Goal: Task Accomplishment & Management: Use online tool/utility

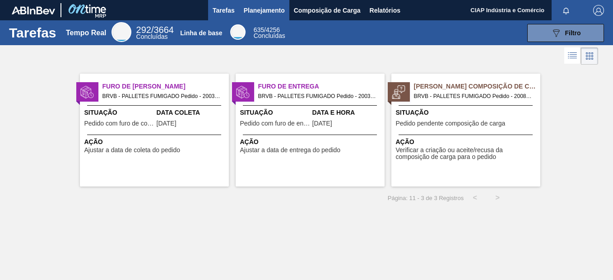
click at [265, 8] on span "Planejamento" at bounding box center [264, 10] width 41 height 11
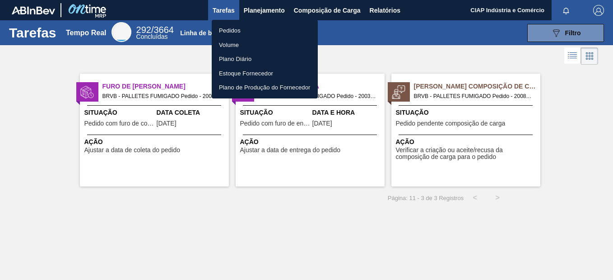
click at [249, 26] on li "Pedidos" at bounding box center [265, 30] width 106 height 14
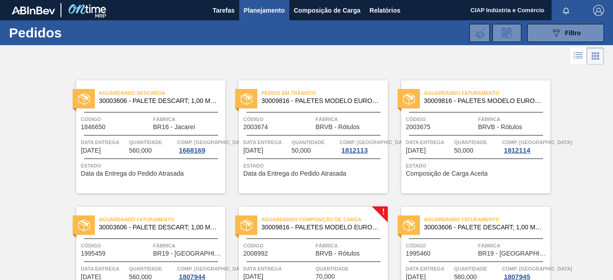
click at [324, 241] on div "Aguardando Composição de Carga 30009816 - PALETES MODELO EUROPEO EXPO (PORTUGAL…" at bounding box center [313, 263] width 149 height 113
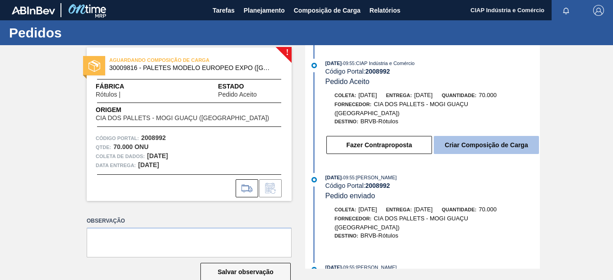
click at [447, 136] on button "Criar Composição de Carga" at bounding box center [486, 145] width 105 height 18
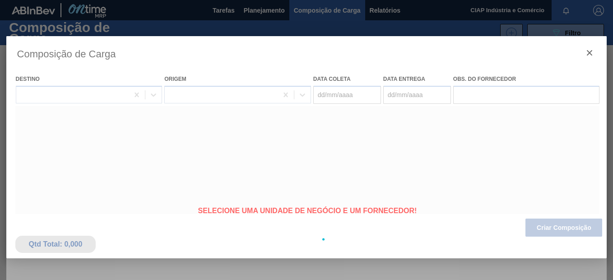
type coleta "22/08/2025"
type entrega "23/08/2025"
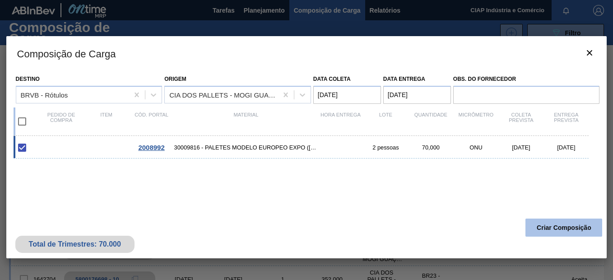
click at [560, 225] on button "Criar Composição" at bounding box center [564, 228] width 77 height 18
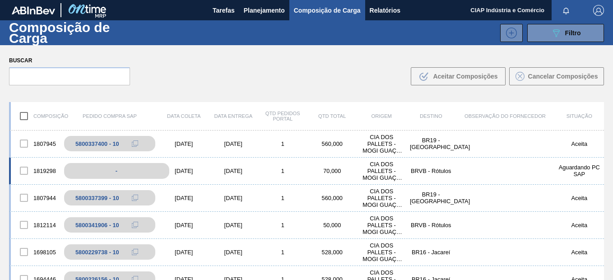
click at [117, 170] on div "-" at bounding box center [116, 171] width 105 height 16
click at [564, 168] on div "Aguardando PC SAP" at bounding box center [580, 171] width 50 height 14
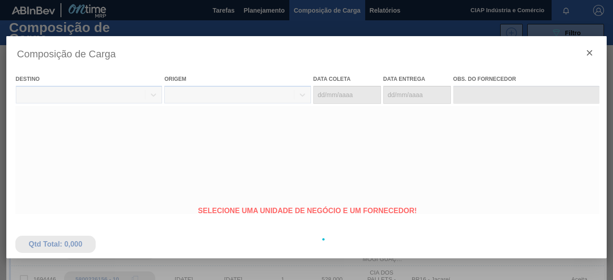
type coleta "22/08/2025"
type entrega "23/08/2025"
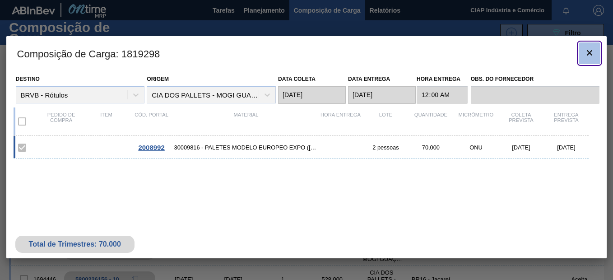
click at [588, 49] on icon "botão de ícone" at bounding box center [589, 52] width 11 height 11
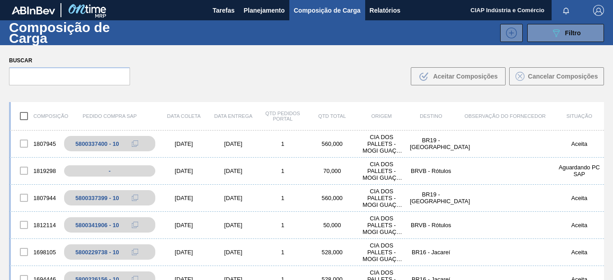
click at [325, 10] on span "Composição de Carga" at bounding box center [327, 10] width 67 height 11
click at [278, 11] on span "Planejamento" at bounding box center [264, 10] width 41 height 11
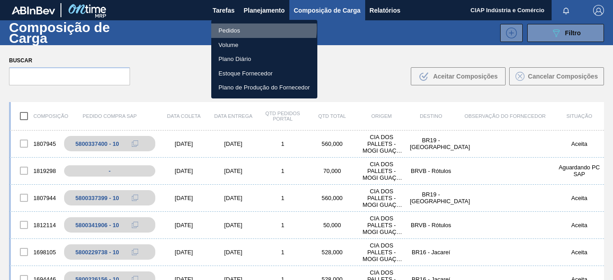
click at [243, 28] on li "Pedidos" at bounding box center [264, 30] width 106 height 14
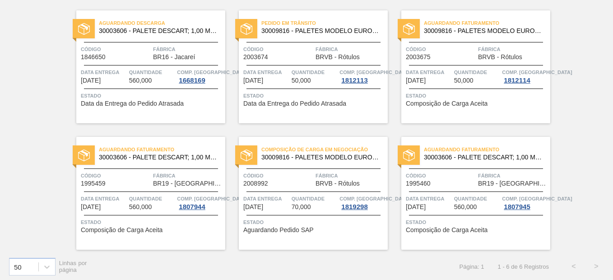
scroll to position [73, 0]
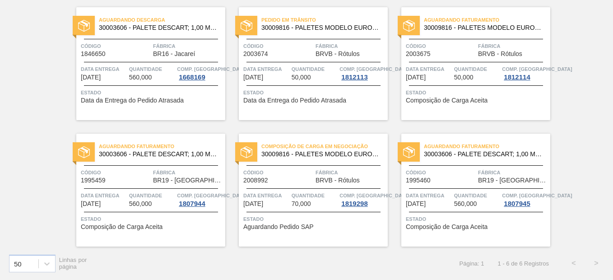
click at [458, 68] on span "Quantidade" at bounding box center [477, 69] width 46 height 9
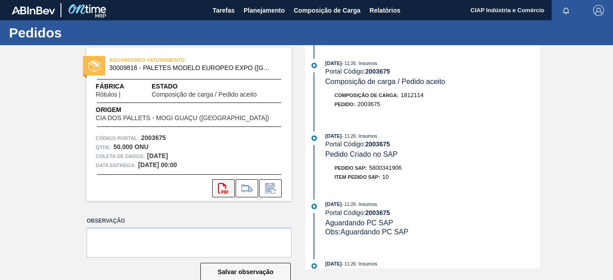
click at [218, 189] on icon "svg{fill:#ff0000}" at bounding box center [223, 188] width 11 height 11
click at [266, 9] on span "Planejamento" at bounding box center [264, 10] width 41 height 11
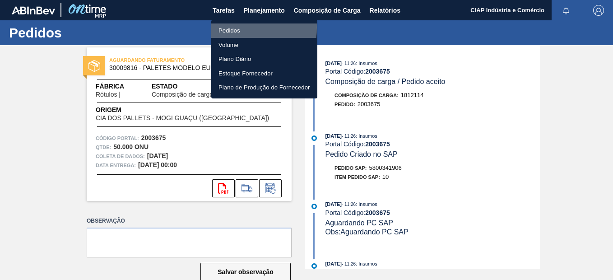
click at [228, 28] on li "Pedidos" at bounding box center [264, 30] width 106 height 14
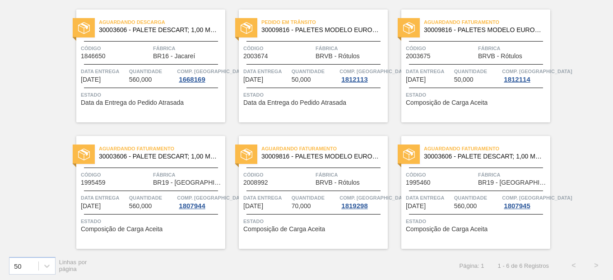
scroll to position [73, 0]
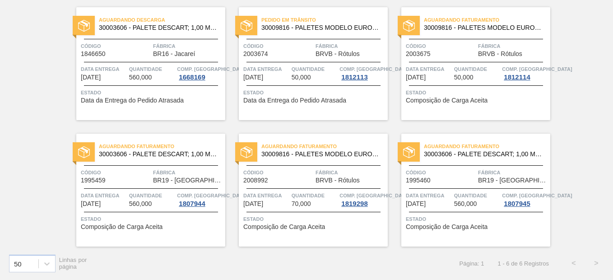
click at [284, 185] on div "Aguardando Faturamento 30009816 - PALETES MODELO EUROPEO EXPO (PORTUGAL) FUMIGA…" at bounding box center [313, 190] width 149 height 113
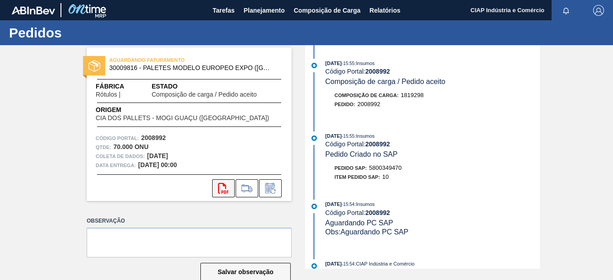
click at [220, 184] on icon "svg{fill:#ff0000}" at bounding box center [223, 188] width 11 height 11
click at [268, 9] on span "Planejamento" at bounding box center [264, 10] width 41 height 11
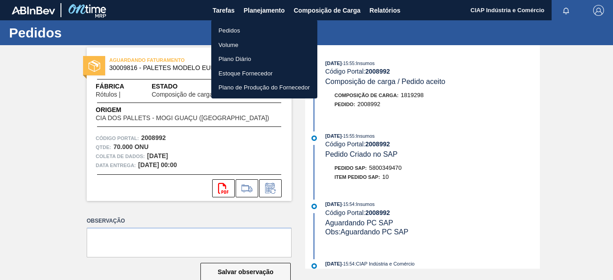
click at [238, 31] on li "Pedidos" at bounding box center [264, 30] width 106 height 14
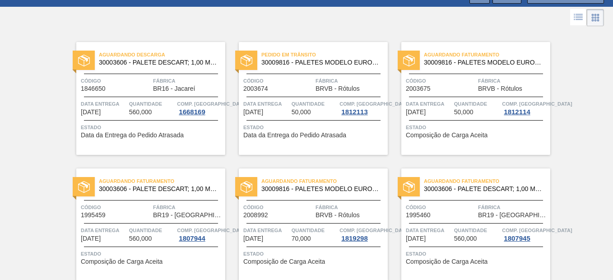
scroll to position [73, 0]
